Goal: Contribute content

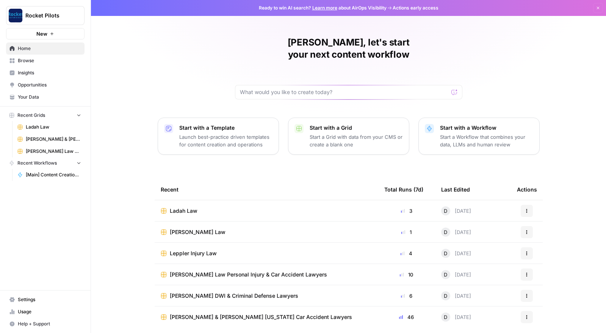
click at [188, 228] on span "[PERSON_NAME] Law" at bounding box center [198, 232] width 56 height 8
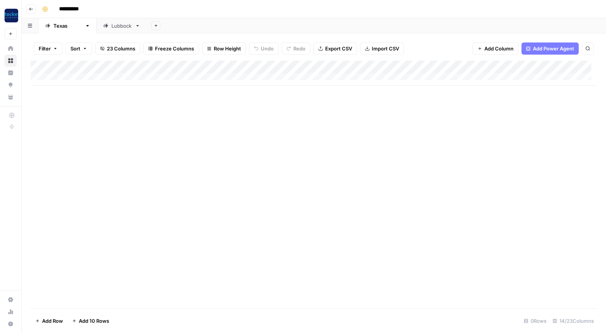
click at [111, 27] on div "Lubbock" at bounding box center [121, 26] width 20 height 8
click at [30, 8] on icon "button" at bounding box center [31, 9] width 5 height 5
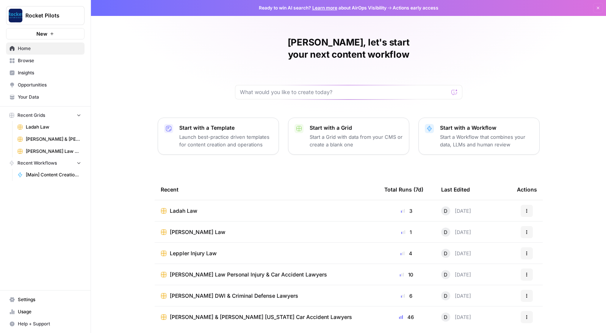
click at [192, 313] on span "[PERSON_NAME] & [PERSON_NAME] [US_STATE] Car Accident Lawyers" at bounding box center [261, 317] width 182 height 8
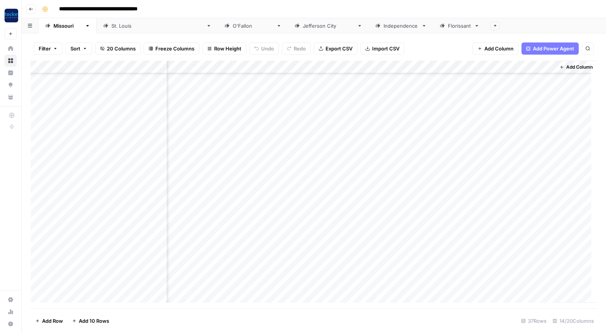
scroll to position [124, 479]
click at [409, 249] on div "Add Column" at bounding box center [314, 184] width 566 height 247
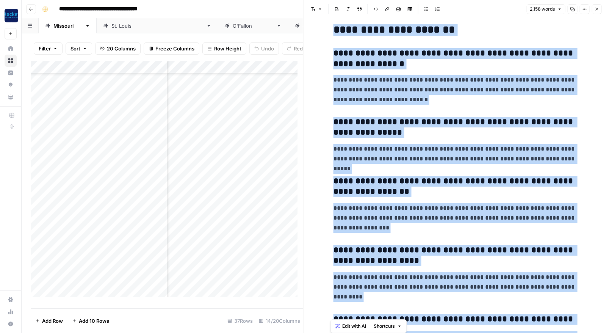
scroll to position [3008, 0]
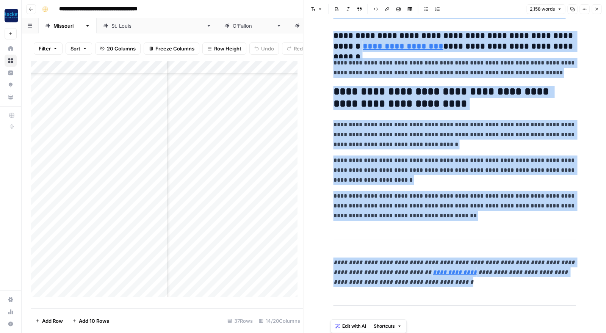
drag, startPoint x: 332, startPoint y: 41, endPoint x: 536, endPoint y: 289, distance: 321.6
click at [473, 145] on p "**********" at bounding box center [454, 135] width 242 height 30
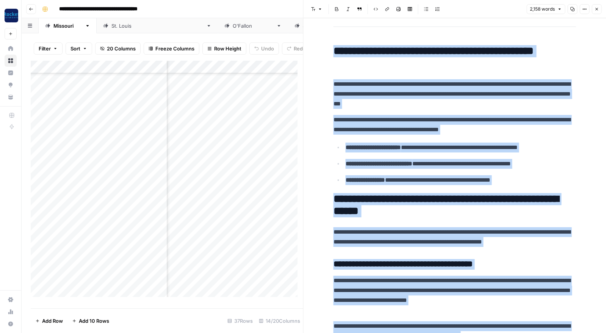
scroll to position [0, 0]
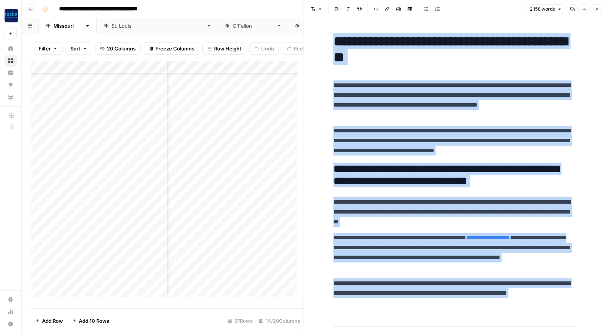
click at [572, 152] on p "**********" at bounding box center [454, 141] width 242 height 30
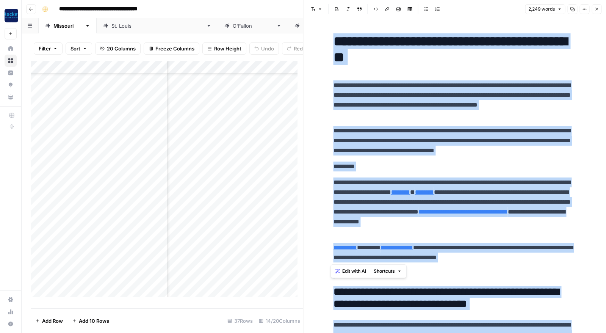
drag, startPoint x: 332, startPoint y: 183, endPoint x: 530, endPoint y: 256, distance: 211.3
click at [355, 271] on span "Edit with AI" at bounding box center [354, 270] width 24 height 7
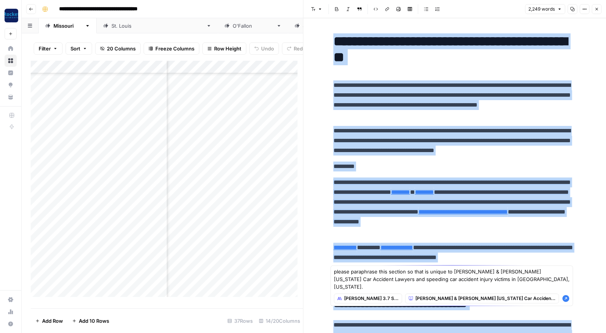
type textarea "please paraphrase this section so that is unique to [PERSON_NAME] & [PERSON_NAM…"
click at [565, 294] on icon "button" at bounding box center [566, 298] width 8 height 8
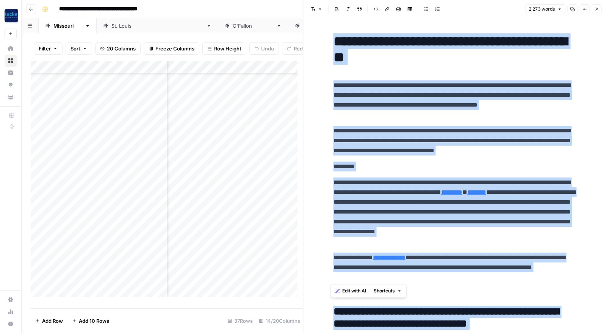
drag, startPoint x: 399, startPoint y: 277, endPoint x: 326, endPoint y: 185, distance: 117.6
click at [596, 9] on icon "button" at bounding box center [596, 9] width 5 height 5
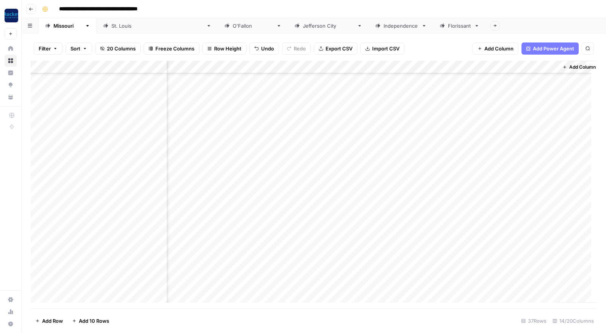
scroll to position [167, 473]
click at [414, 272] on div "Add Column" at bounding box center [314, 184] width 566 height 247
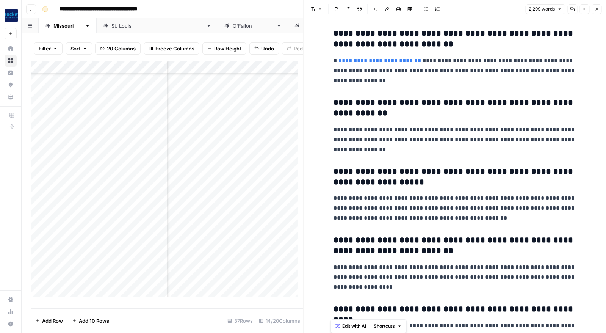
scroll to position [2990, 0]
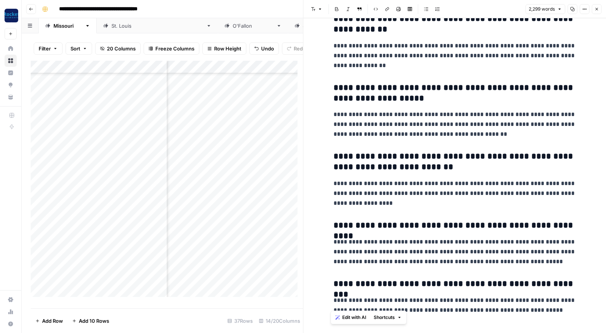
drag, startPoint x: 333, startPoint y: 42, endPoint x: 581, endPoint y: 303, distance: 359.4
copy div "**********"
click at [482, 83] on h3 "**********" at bounding box center [454, 93] width 242 height 21
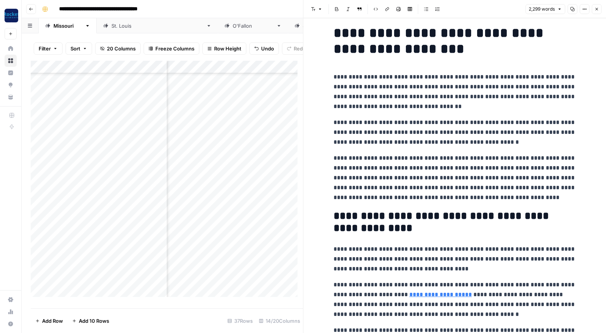
scroll to position [0, 0]
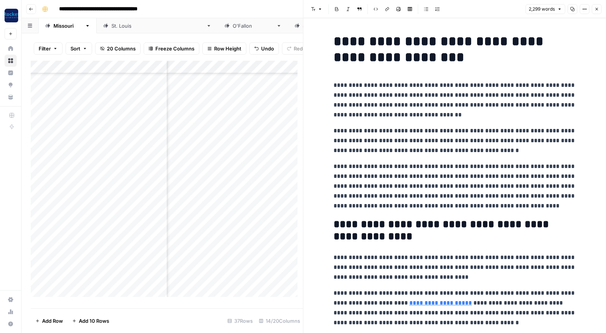
click at [509, 204] on p "**********" at bounding box center [454, 185] width 242 height 49
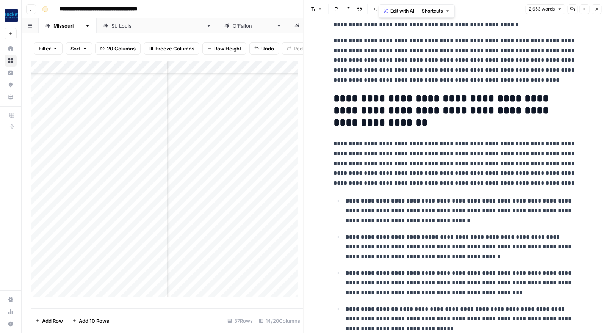
scroll to position [115, 0]
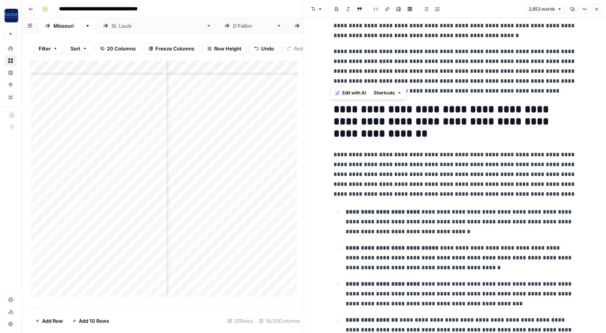
drag, startPoint x: 388, startPoint y: 328, endPoint x: 332, endPoint y: 105, distance: 230.0
click at [347, 91] on span "Edit with AI" at bounding box center [354, 92] width 24 height 7
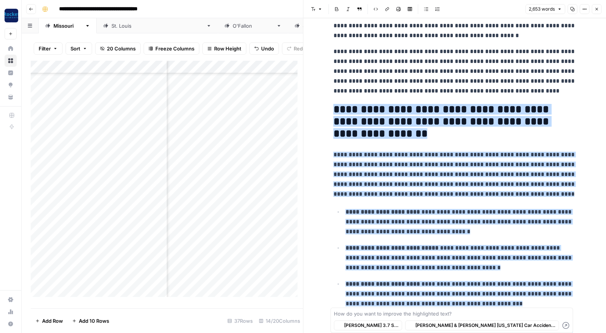
scroll to position [305, 0]
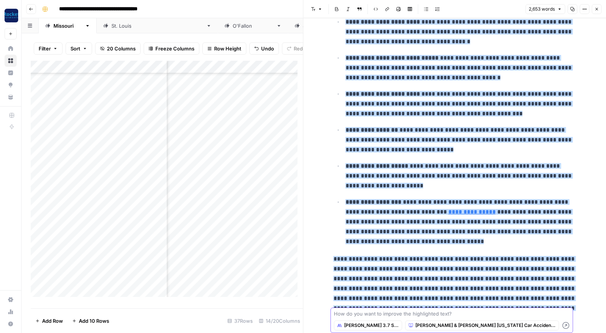
click at [380, 314] on textarea at bounding box center [452, 314] width 236 height 8
paste textarea "please paraphrase this section so that is unique to [PERSON_NAME] & [PERSON_NAM…"
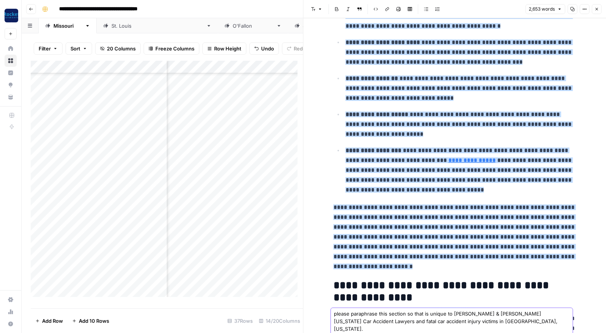
scroll to position [361, 0]
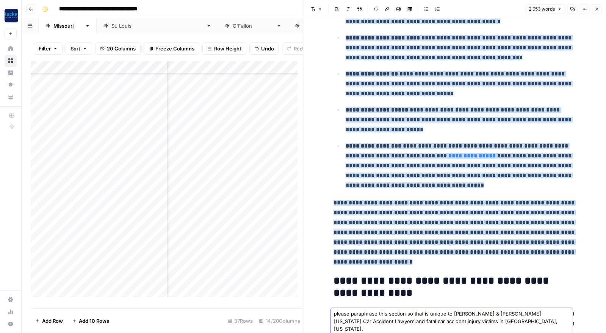
type textarea "please paraphrase this section so that is unique to [PERSON_NAME] & [PERSON_NAM…"
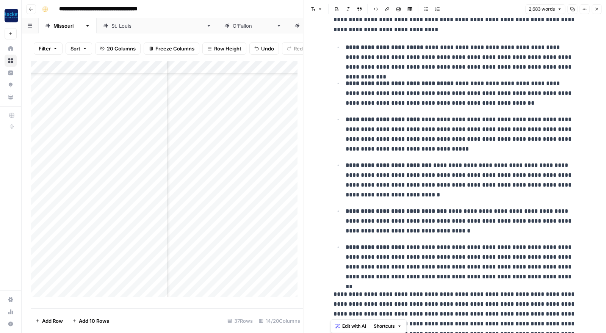
scroll to position [413, 0]
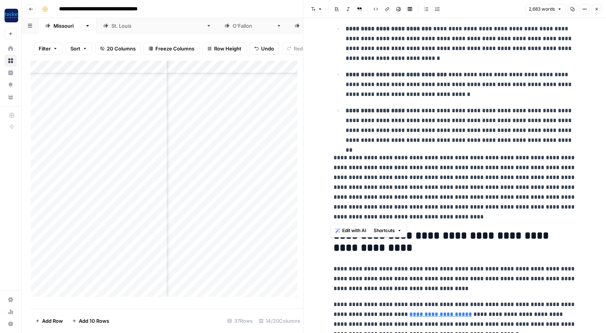
drag, startPoint x: 332, startPoint y: 41, endPoint x: 440, endPoint y: 216, distance: 206.0
copy div "**********"
click at [596, 8] on icon "button" at bounding box center [596, 9] width 3 height 3
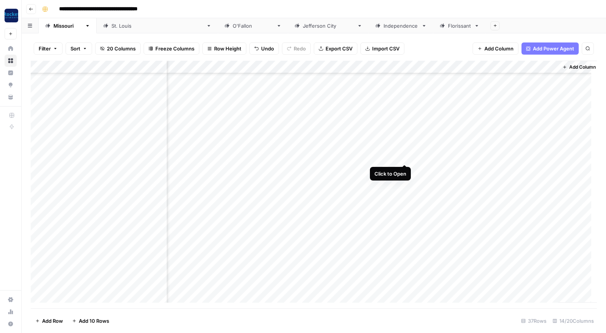
click at [404, 154] on div "Add Column" at bounding box center [314, 184] width 566 height 247
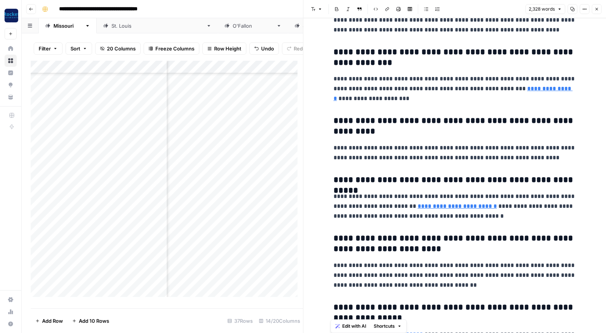
scroll to position [3201, 0]
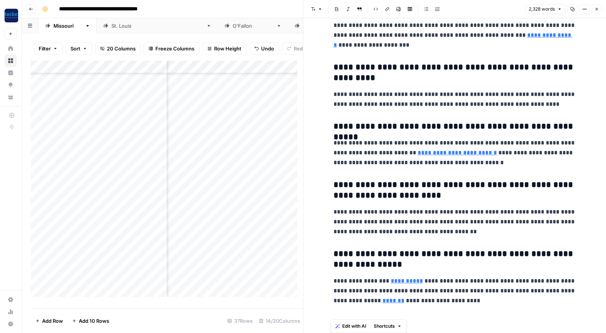
drag, startPoint x: 330, startPoint y: 39, endPoint x: 549, endPoint y: 317, distance: 354.5
copy div "**********"
click at [597, 9] on icon "button" at bounding box center [596, 9] width 5 height 5
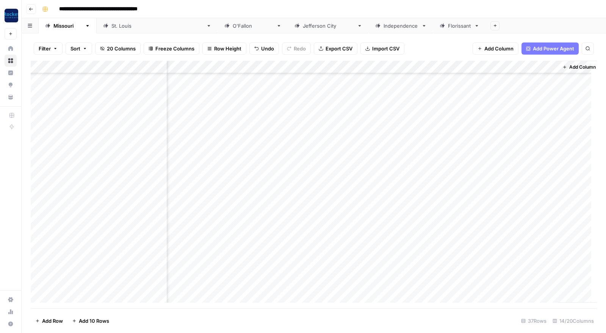
scroll to position [260, 473]
click at [98, 283] on div "Add Column" at bounding box center [314, 184] width 566 height 247
click at [95, 270] on div "Add Column" at bounding box center [314, 184] width 566 height 247
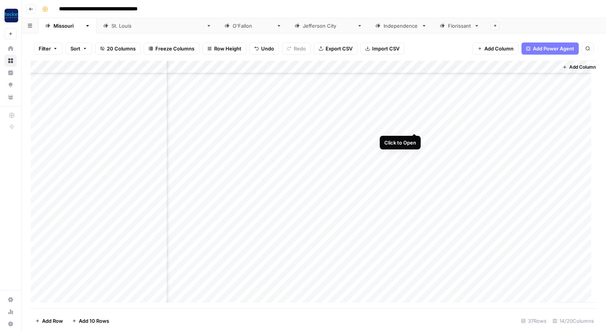
click at [413, 124] on div "Add Column" at bounding box center [314, 184] width 566 height 247
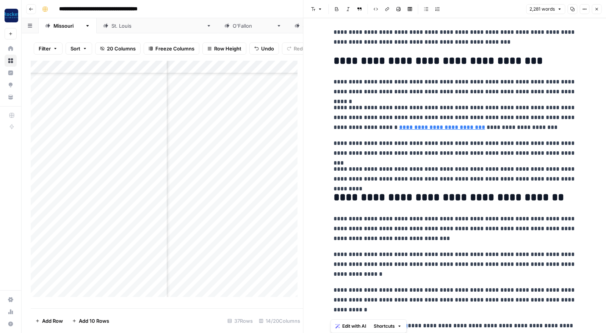
scroll to position [3123, 0]
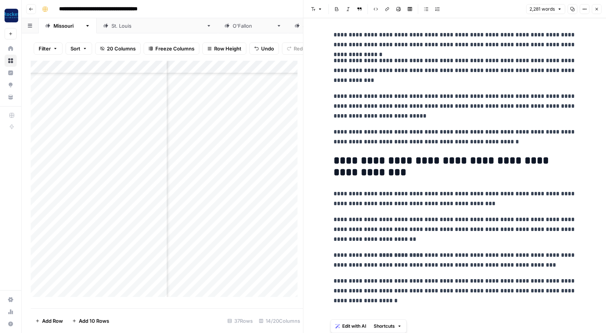
drag, startPoint x: 333, startPoint y: 39, endPoint x: 543, endPoint y: 312, distance: 344.8
copy div "**********"
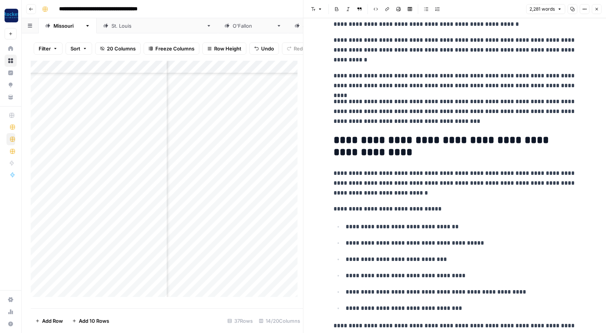
scroll to position [0, 0]
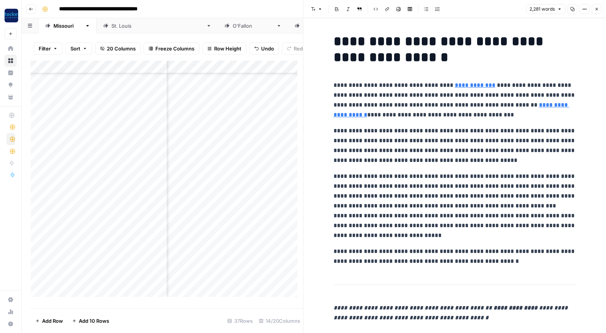
click at [496, 261] on p "**********" at bounding box center [454, 256] width 242 height 20
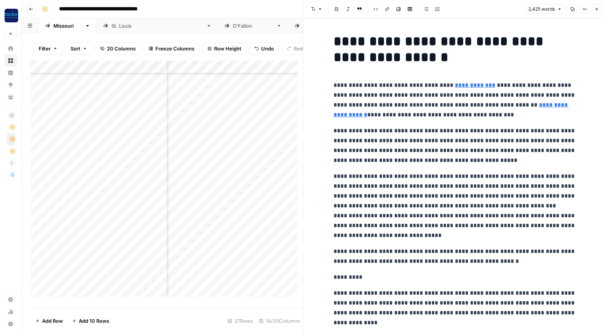
scroll to position [86, 0]
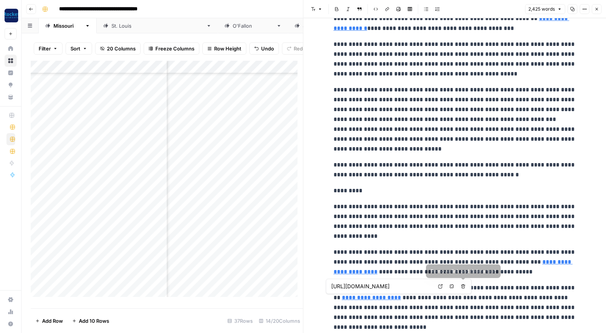
click at [452, 285] on icon "button" at bounding box center [451, 286] width 5 height 5
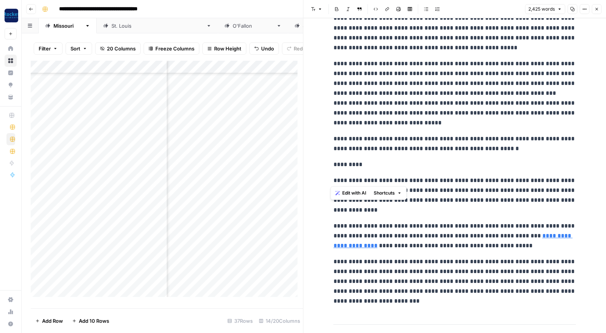
scroll to position [162, 0]
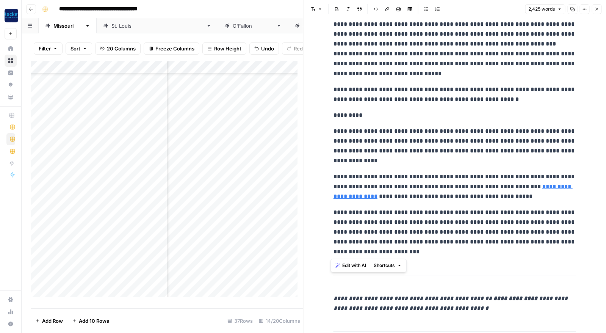
drag, startPoint x: 332, startPoint y: 207, endPoint x: 412, endPoint y: 252, distance: 91.6
click at [352, 264] on span "Edit with AI" at bounding box center [354, 265] width 24 height 7
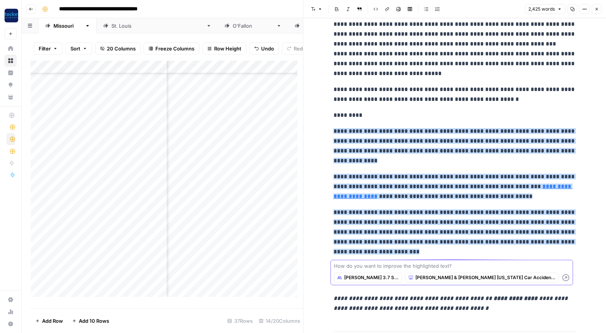
click at [347, 266] on textarea at bounding box center [452, 266] width 236 height 8
paste textarea "please paraphrase this section so that is unique to [PERSON_NAME] & [PERSON_NAM…"
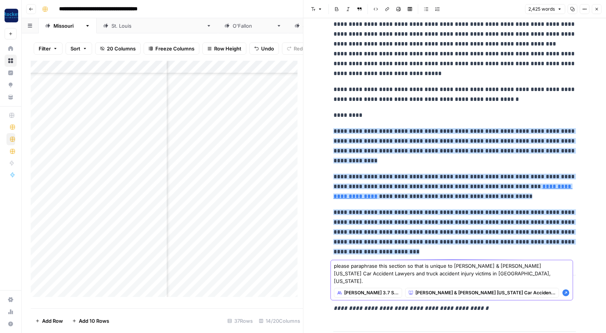
type textarea "please paraphrase this section so that is unique to [PERSON_NAME] & [PERSON_NAM…"
click at [568, 289] on icon "button" at bounding box center [565, 292] width 7 height 7
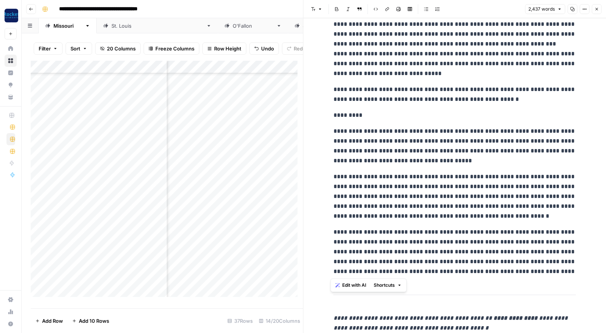
drag, startPoint x: 503, startPoint y: 271, endPoint x: 323, endPoint y: 131, distance: 227.9
copy div "**********"
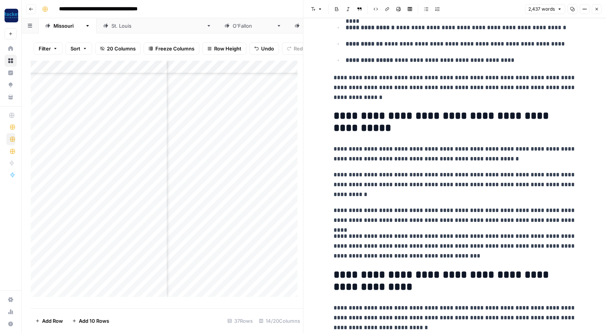
scroll to position [653, 0]
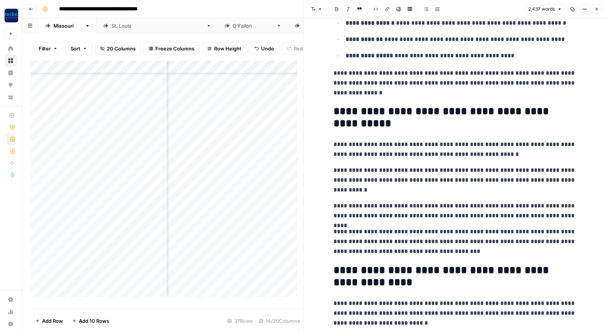
click at [399, 93] on p "**********" at bounding box center [454, 83] width 242 height 30
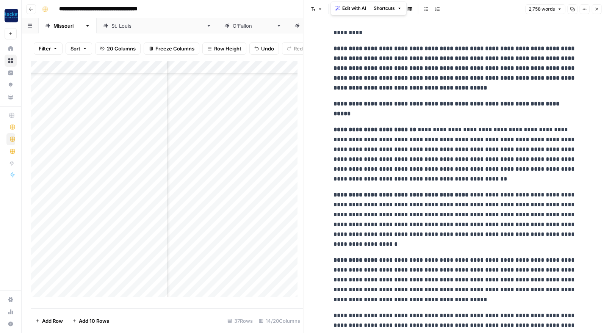
scroll to position [726, 0]
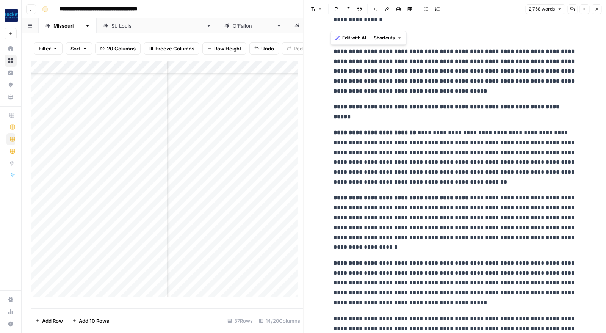
drag, startPoint x: 558, startPoint y: 307, endPoint x: 329, endPoint y: 53, distance: 342.6
click at [346, 38] on span "Edit with AI" at bounding box center [354, 37] width 24 height 7
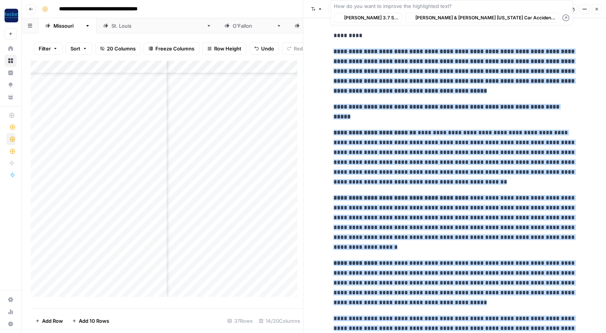
scroll to position [746, 0]
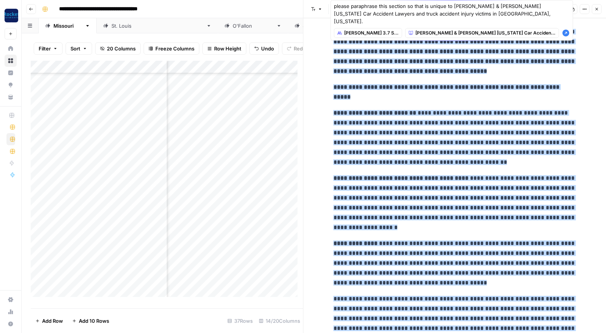
type textarea "please paraphrase this section so that is unique to [PERSON_NAME] & [PERSON_NAM…"
click at [566, 30] on icon "button" at bounding box center [565, 33] width 7 height 7
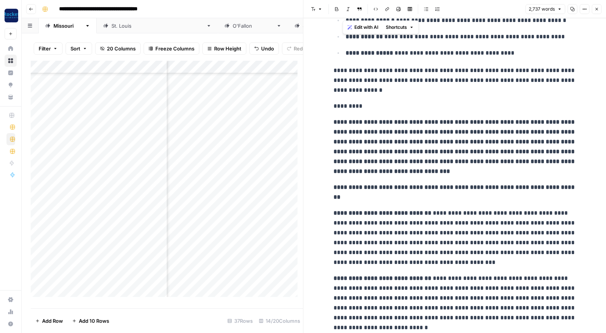
scroll to position [635, 0]
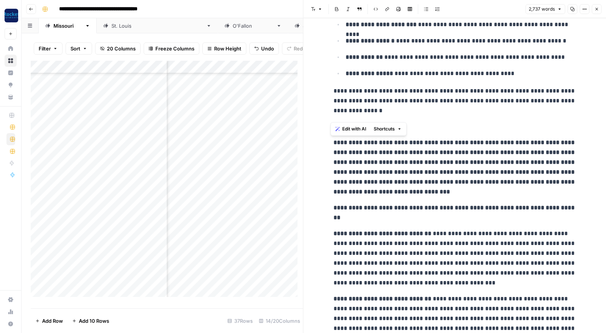
drag, startPoint x: 462, startPoint y: 327, endPoint x: 330, endPoint y: 140, distance: 229.2
copy div "**********"
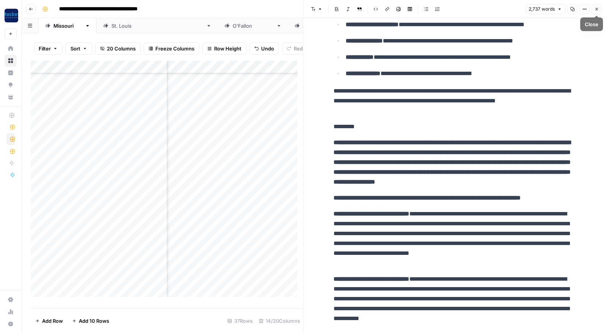
click at [597, 8] on icon "button" at bounding box center [596, 9] width 5 height 5
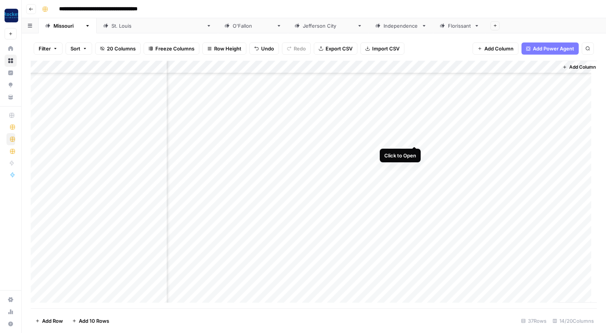
click at [414, 137] on div "Add Column" at bounding box center [314, 184] width 566 height 247
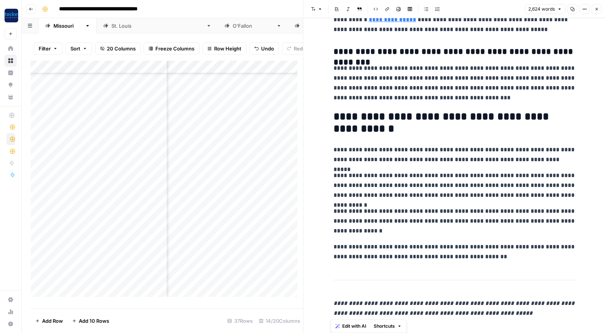
scroll to position [3756, 0]
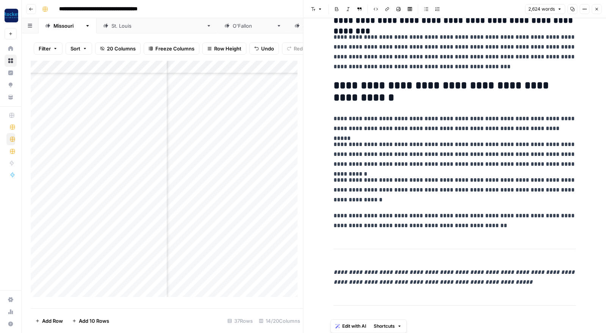
drag, startPoint x: 332, startPoint y: 43, endPoint x: 560, endPoint y: 295, distance: 340.4
copy div "**********"
click at [414, 117] on p "**********" at bounding box center [454, 124] width 242 height 20
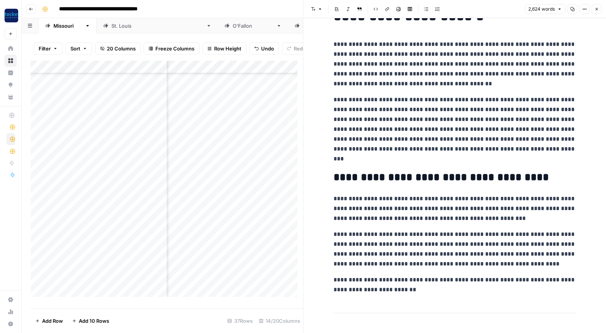
scroll to position [0, 0]
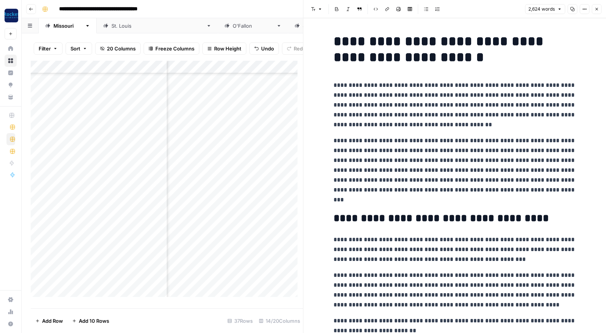
click at [380, 202] on p "**********" at bounding box center [454, 170] width 242 height 69
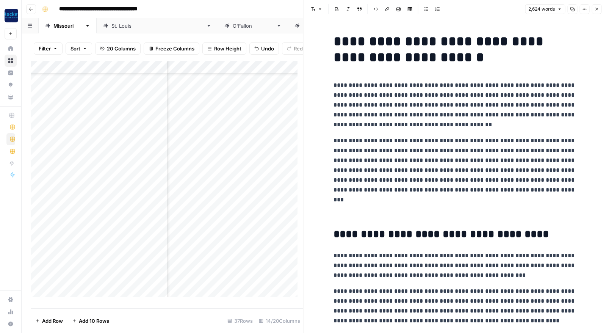
scroll to position [124, 0]
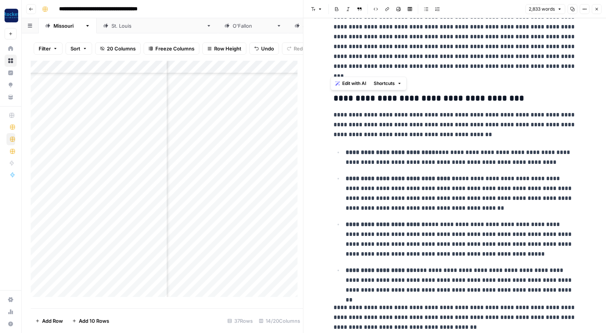
drag, startPoint x: 443, startPoint y: 324, endPoint x: 325, endPoint y: 98, distance: 254.7
click at [352, 82] on span "Edit with AI" at bounding box center [354, 83] width 24 height 7
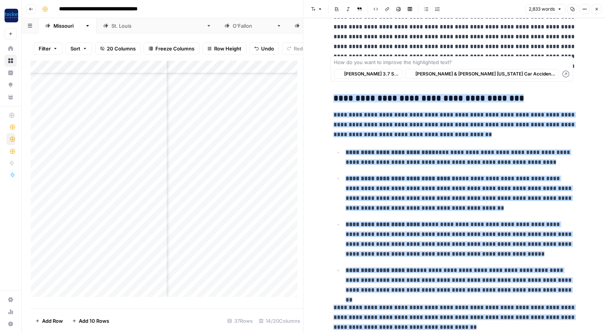
scroll to position [132, 0]
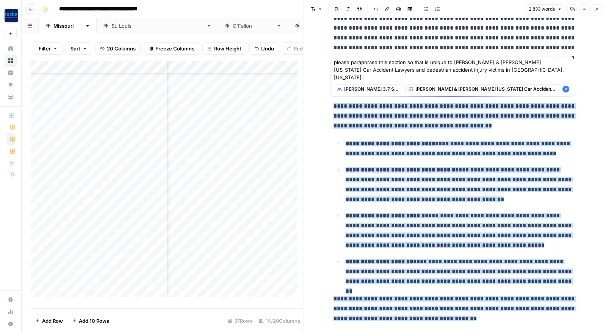
type textarea "please paraphrase this section so that is unique to [PERSON_NAME] & [PERSON_NAM…"
click at [568, 86] on icon "button" at bounding box center [565, 89] width 7 height 7
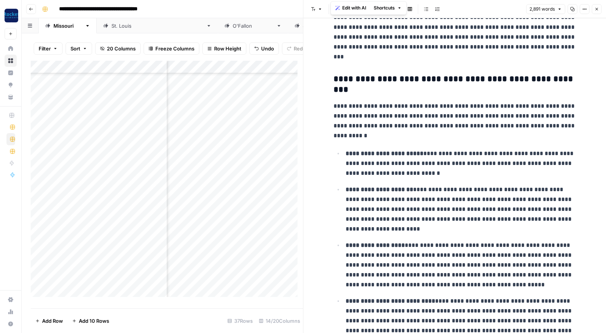
scroll to position [124, 0]
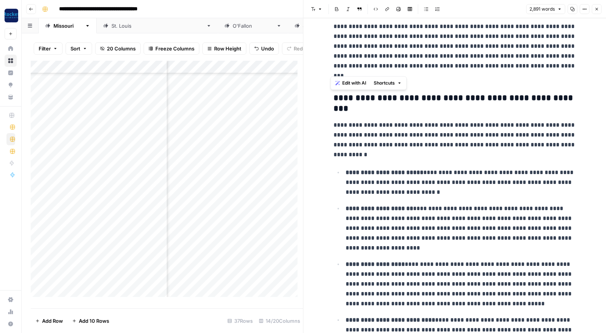
drag, startPoint x: 560, startPoint y: 326, endPoint x: 327, endPoint y: 95, distance: 328.2
copy div "**********"
click at [452, 77] on p "**********" at bounding box center [454, 46] width 242 height 69
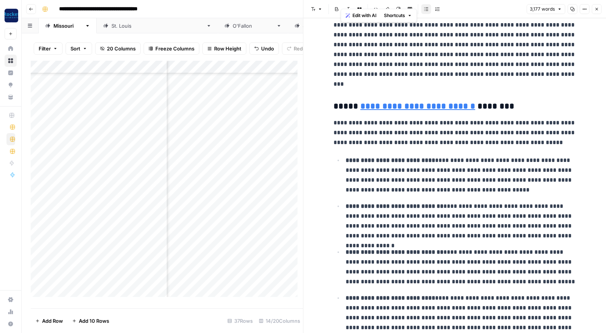
scroll to position [39, 0]
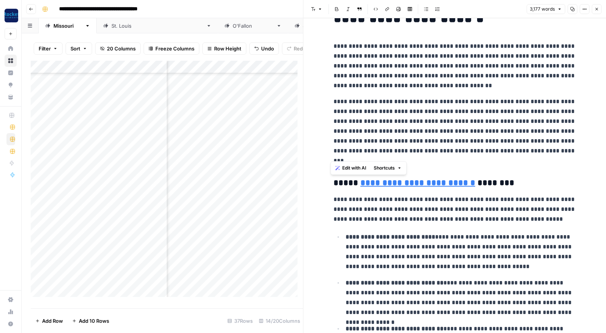
drag, startPoint x: 429, startPoint y: 249, endPoint x: 332, endPoint y: 187, distance: 114.9
click at [347, 167] on span "Edit with AI" at bounding box center [354, 167] width 24 height 7
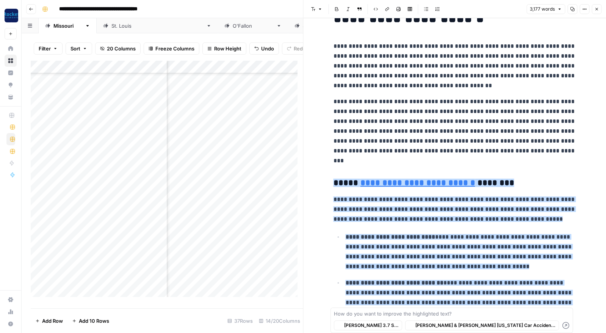
scroll to position [211, 0]
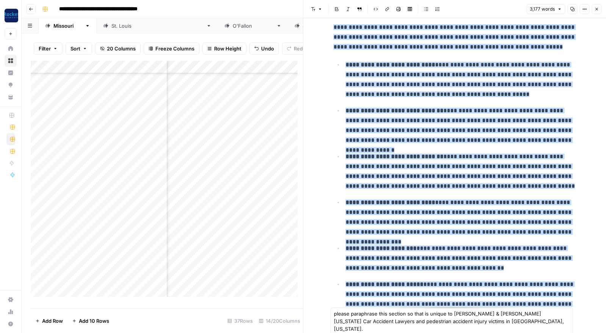
type textarea "please paraphrase this section so that is unique to [PERSON_NAME] & [PERSON_NAM…"
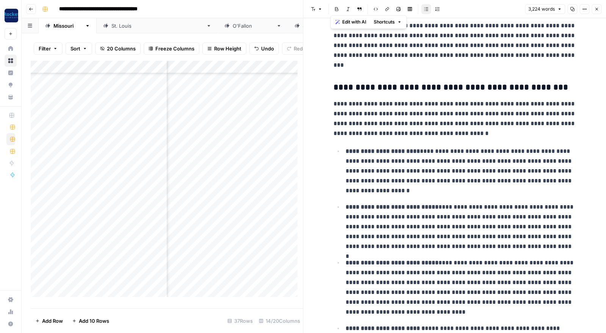
scroll to position [111, 0]
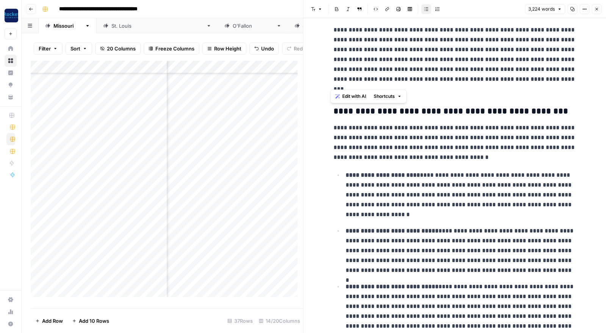
drag, startPoint x: 429, startPoint y: 267, endPoint x: 329, endPoint y: 112, distance: 184.3
copy div "**********"
click at [444, 75] on p "**********" at bounding box center [454, 59] width 242 height 69
click at [596, 7] on icon "button" at bounding box center [596, 9] width 5 height 5
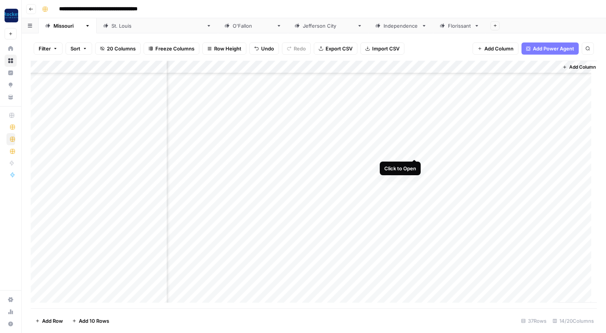
click at [414, 149] on div "Add Column" at bounding box center [314, 184] width 566 height 247
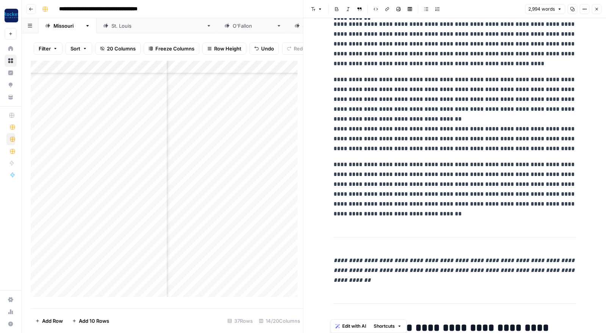
scroll to position [117, 0]
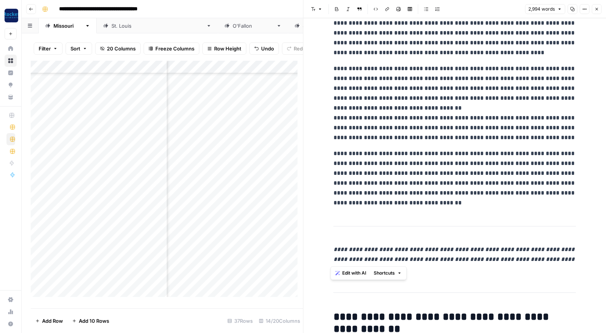
drag, startPoint x: 334, startPoint y: 41, endPoint x: 580, endPoint y: 280, distance: 342.7
copy div "**********"
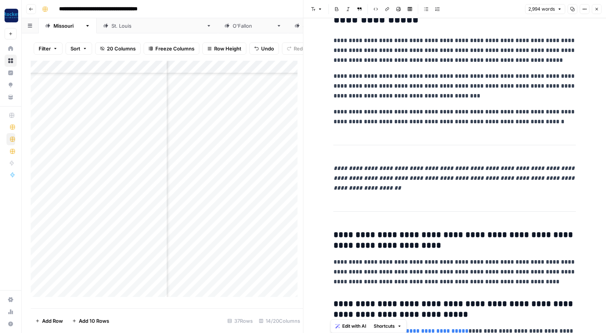
scroll to position [3704, 0]
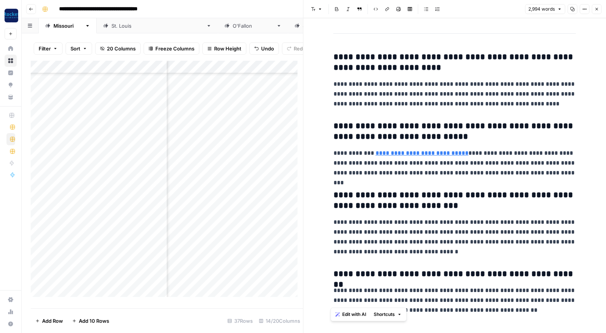
drag, startPoint x: 332, startPoint y: 62, endPoint x: 534, endPoint y: 308, distance: 318.2
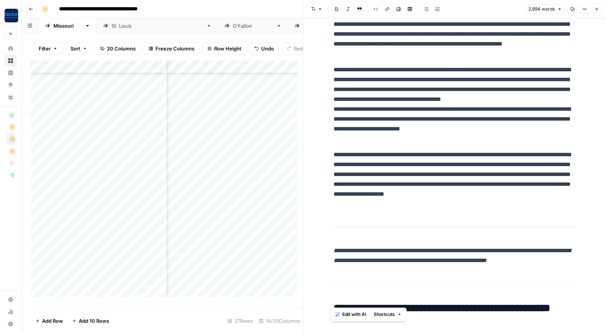
scroll to position [122, 0]
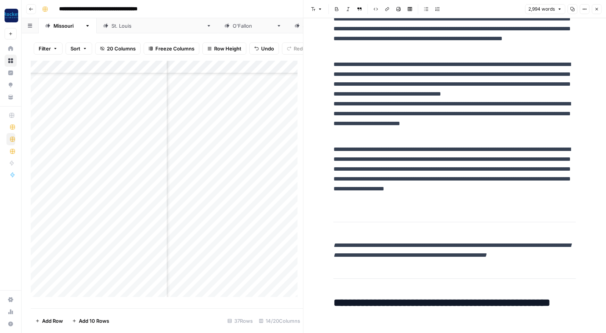
click at [406, 199] on p "**********" at bounding box center [454, 173] width 242 height 59
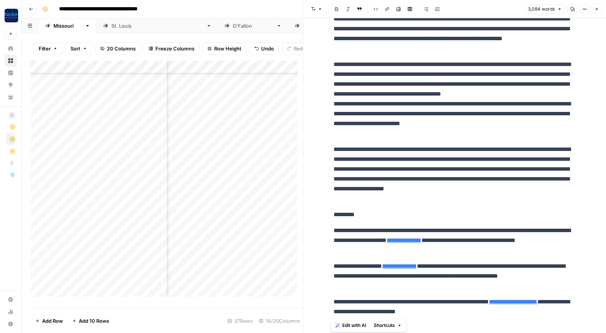
drag, startPoint x: 473, startPoint y: 310, endPoint x: 329, endPoint y: 233, distance: 163.3
click at [354, 326] on span "Edit with AI" at bounding box center [354, 325] width 24 height 7
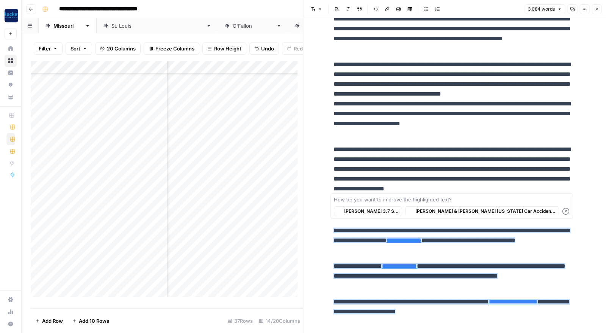
scroll to position [125, 0]
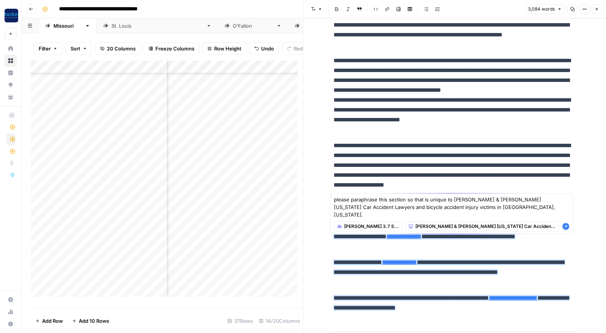
type textarea "please paraphrase this section so that is unique to [PERSON_NAME] & [PERSON_NAM…"
click at [566, 223] on icon "button" at bounding box center [565, 226] width 7 height 7
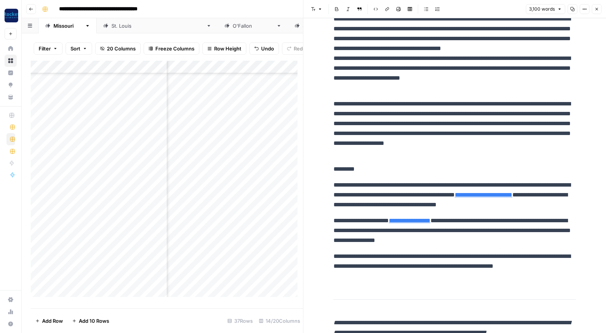
scroll to position [177, 0]
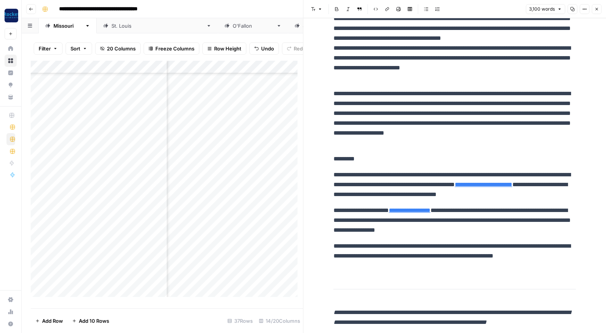
click at [354, 263] on p "**********" at bounding box center [454, 256] width 242 height 30
type input "[URL][DOMAIN_NAME][US_STATE]"
drag, startPoint x: 352, startPoint y: 267, endPoint x: 326, endPoint y: 176, distance: 94.5
click at [599, 8] on button "Close" at bounding box center [596, 9] width 10 height 10
